Goal: Navigation & Orientation: Find specific page/section

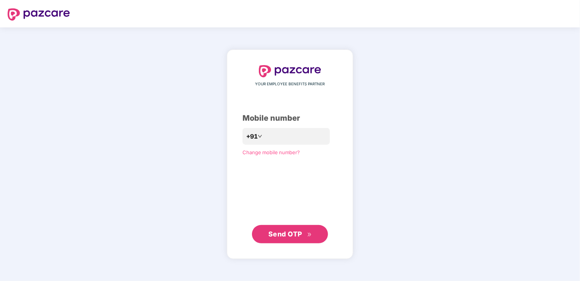
click at [292, 234] on span "Send OTP" at bounding box center [285, 234] width 34 height 8
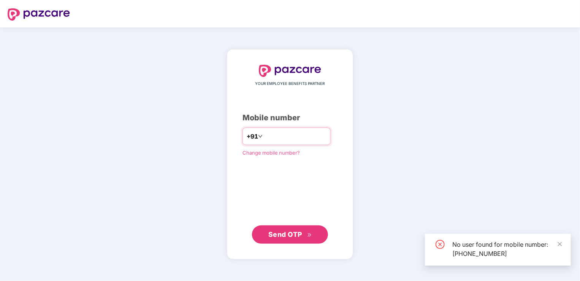
click at [264, 134] on input "**********" at bounding box center [295, 136] width 62 height 12
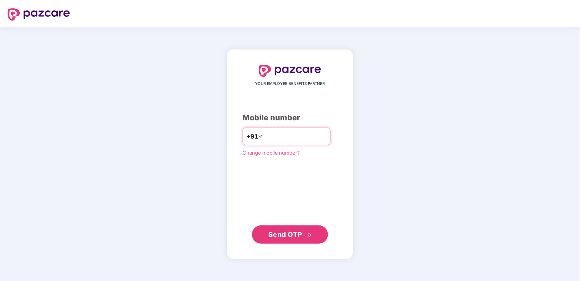
type input "**********"
click at [282, 234] on span "Send OTP" at bounding box center [285, 234] width 34 height 8
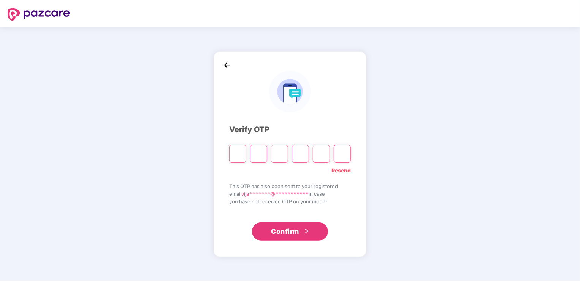
type input "*"
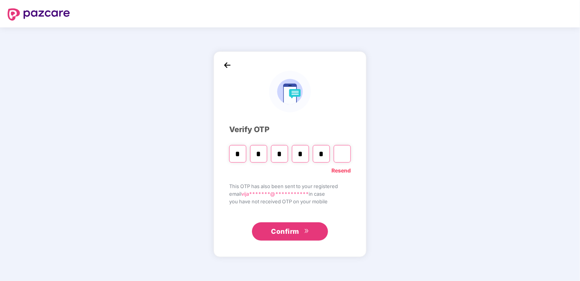
type input "*"
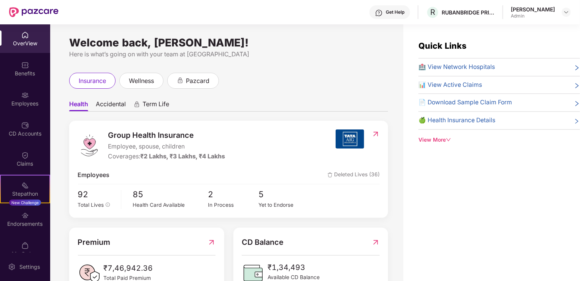
click at [571, 119] on div "🍏 Health Insurance Details" at bounding box center [500, 121] width 162 height 10
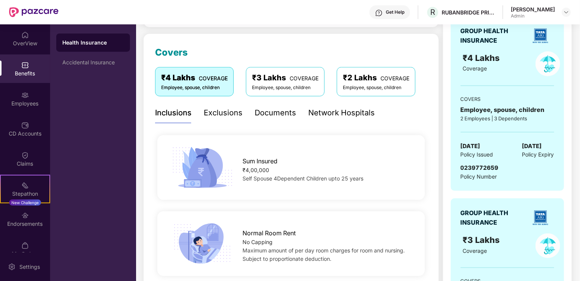
scroll to position [88, 0]
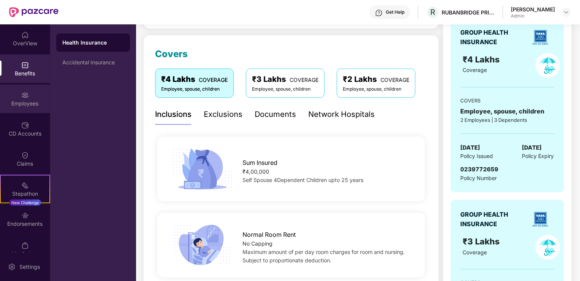
click at [16, 102] on div "Employees" at bounding box center [25, 104] width 50 height 8
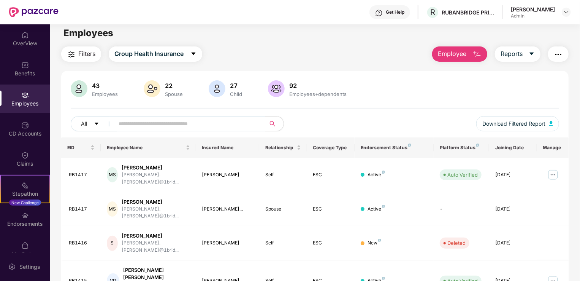
scroll to position [0, 0]
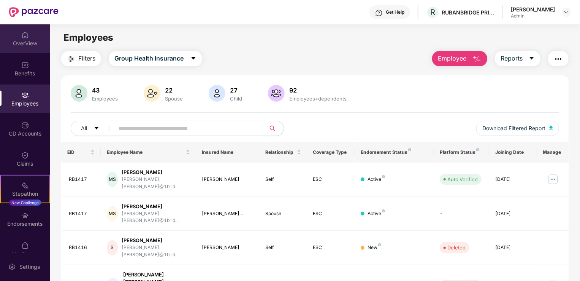
click at [26, 40] on div "OverView" at bounding box center [25, 44] width 50 height 8
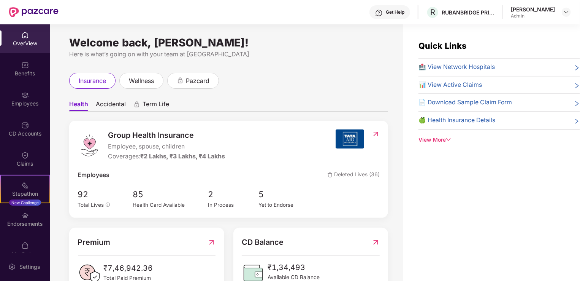
click at [458, 122] on span "🍏 Health Insurance Details" at bounding box center [457, 121] width 77 height 10
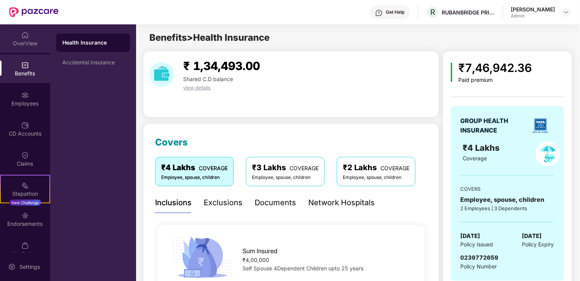
click at [29, 43] on div "OverView" at bounding box center [25, 44] width 50 height 8
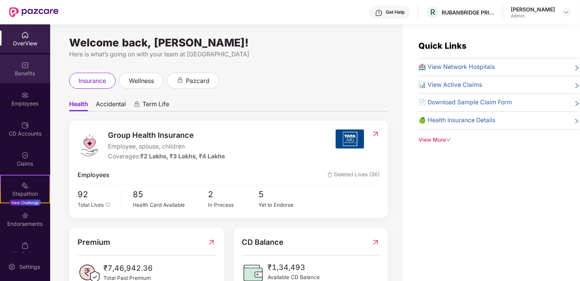
click at [26, 64] on img at bounding box center [25, 65] width 8 height 8
